Goal: Information Seeking & Learning: Compare options

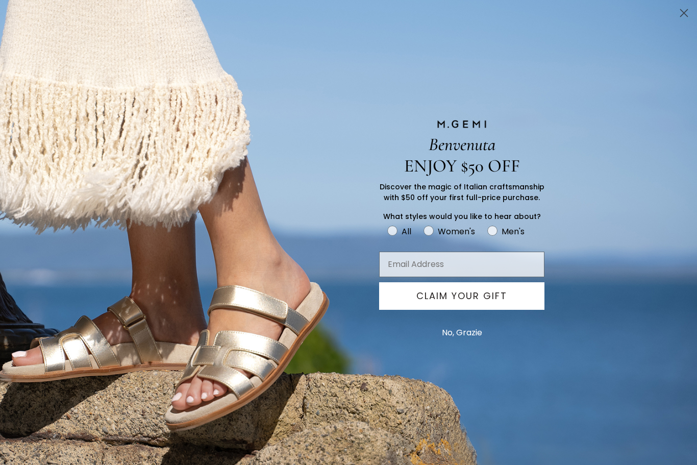
click at [692, 16] on circle "Close dialog" at bounding box center [684, 13] width 17 height 17
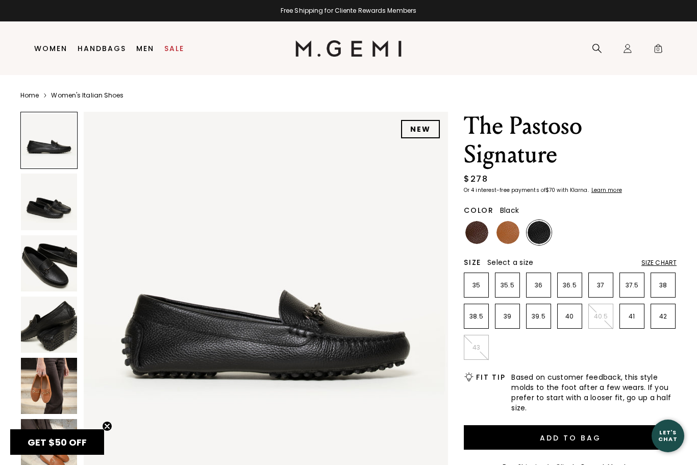
click at [46, 213] on img at bounding box center [49, 202] width 56 height 56
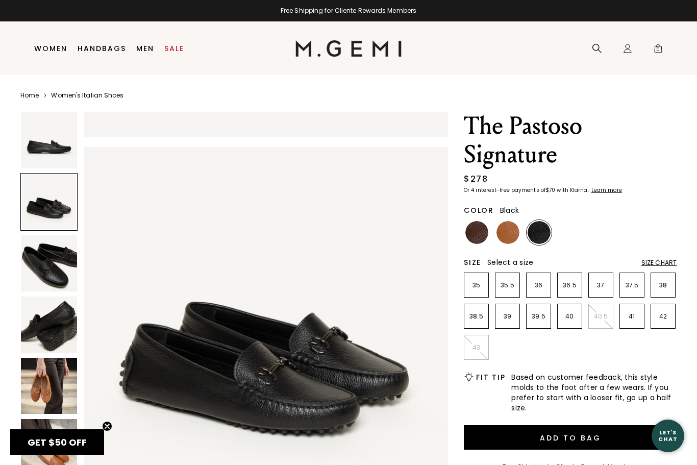
scroll to position [375, 0]
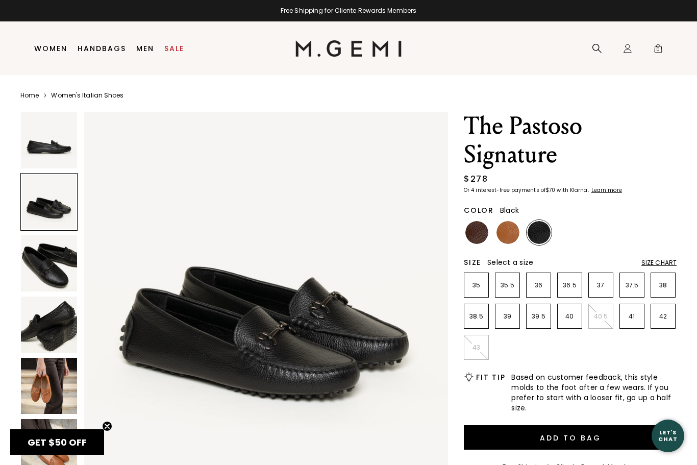
click at [57, 260] on img at bounding box center [49, 263] width 56 height 56
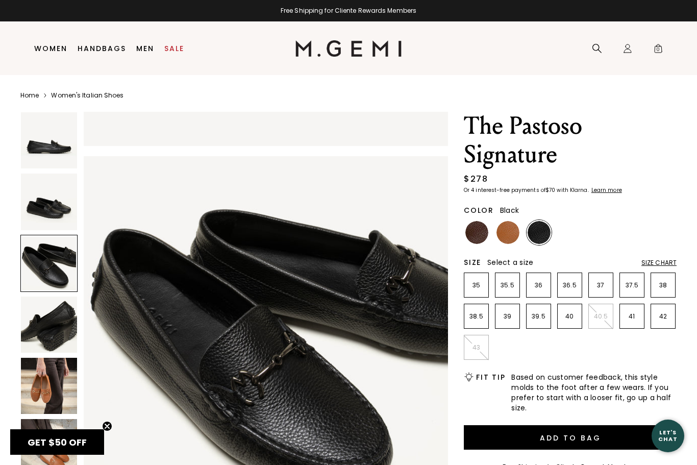
scroll to position [749, 0]
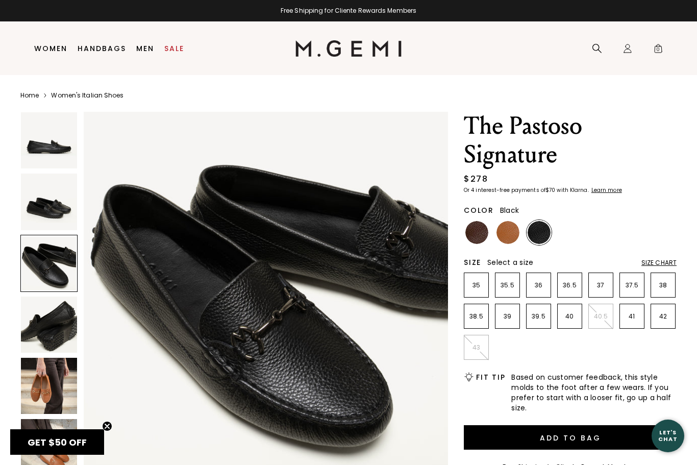
click at [508, 228] on img at bounding box center [508, 232] width 23 height 23
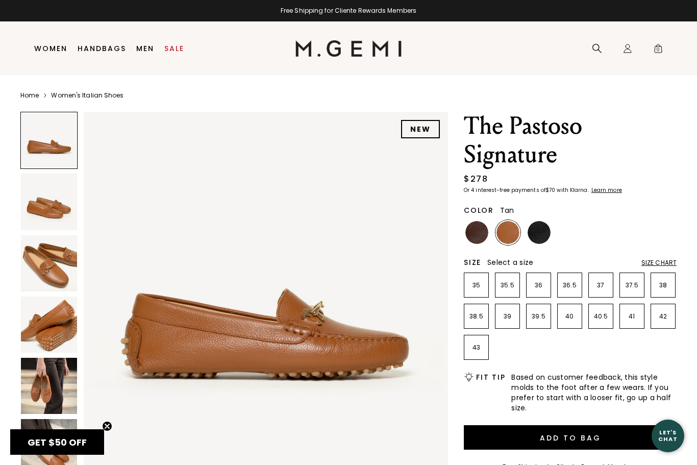
click at [477, 235] on img at bounding box center [477, 232] width 23 height 23
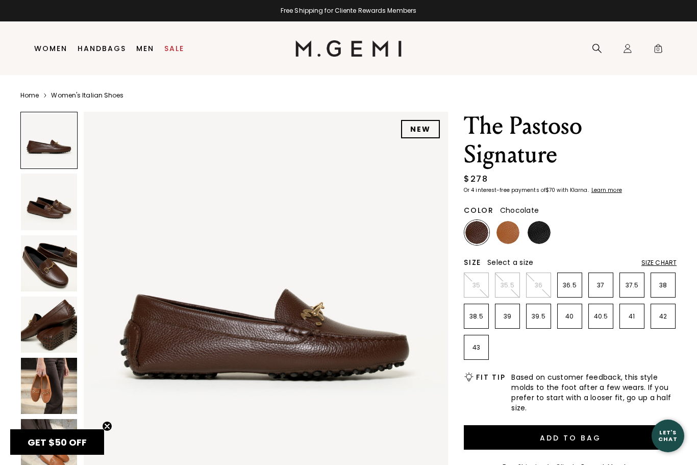
click at [48, 276] on img at bounding box center [49, 263] width 56 height 56
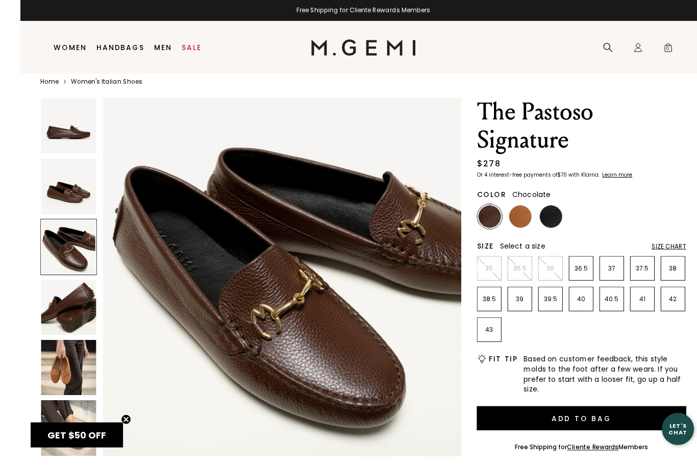
scroll to position [18, 0]
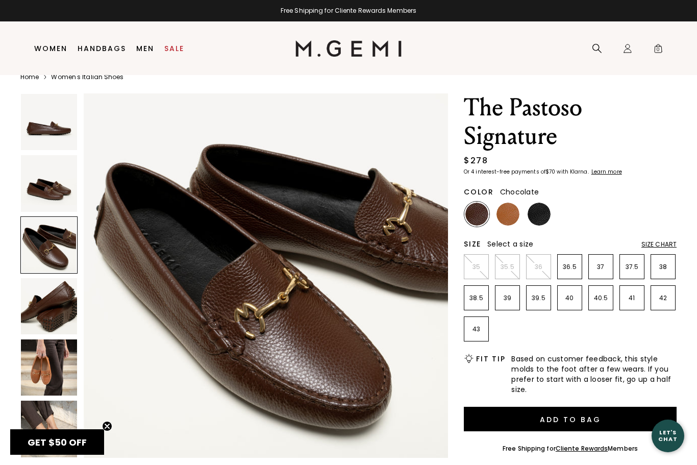
click at [50, 421] on img at bounding box center [49, 429] width 56 height 56
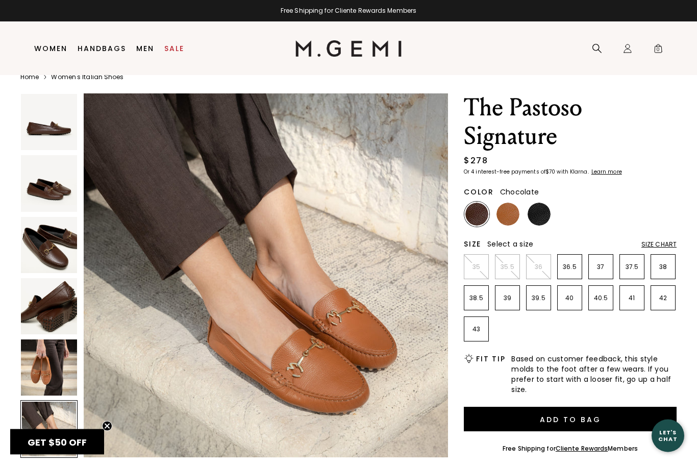
scroll to position [0, 0]
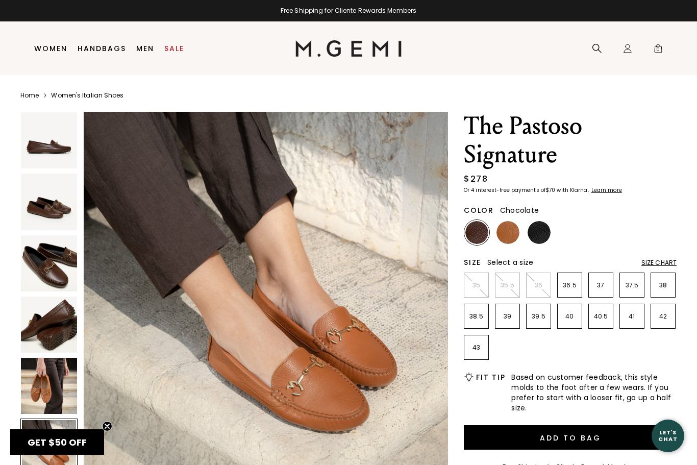
click at [543, 234] on img at bounding box center [539, 232] width 23 height 23
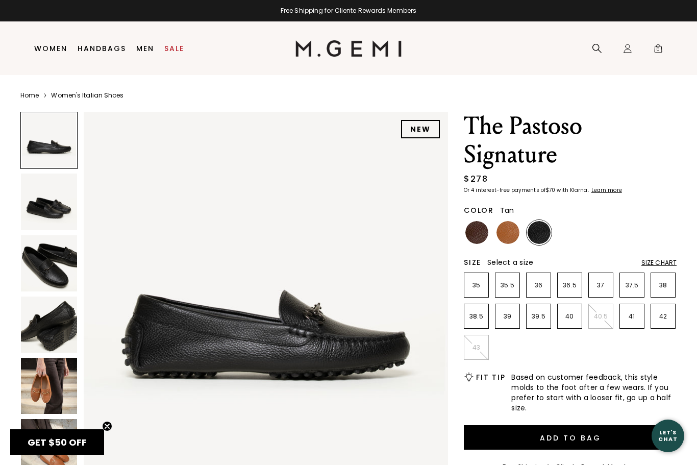
click at [508, 238] on img at bounding box center [508, 232] width 23 height 23
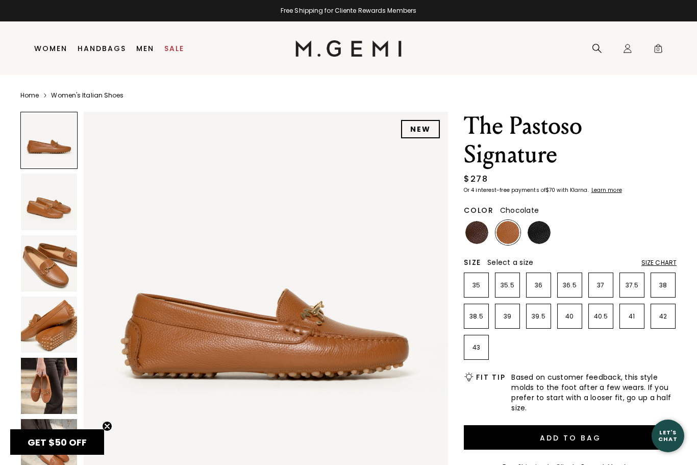
click at [472, 238] on img at bounding box center [477, 232] width 23 height 23
